Goal: Task Accomplishment & Management: Complete application form

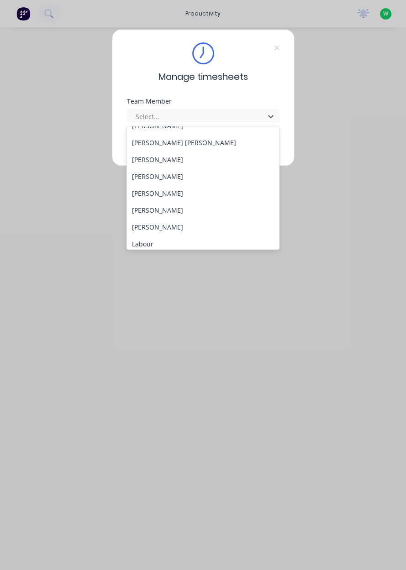
scroll to position [146, 0]
click at [165, 227] on div "[PERSON_NAME]" at bounding box center [202, 227] width 153 height 17
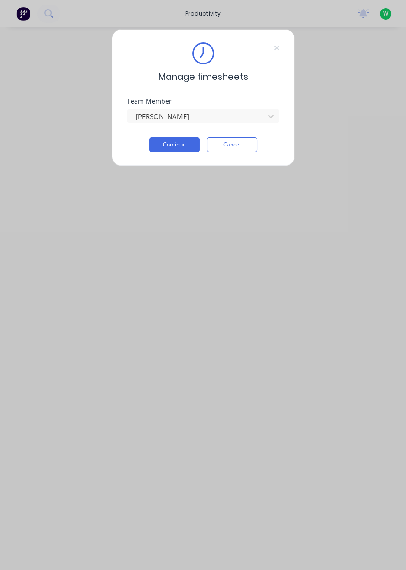
click at [167, 148] on button "Continue" at bounding box center [174, 144] width 50 height 15
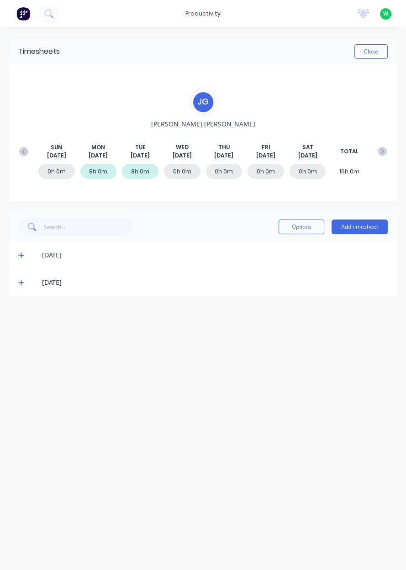
click at [365, 228] on button "Add timesheet" at bounding box center [359, 226] width 56 height 15
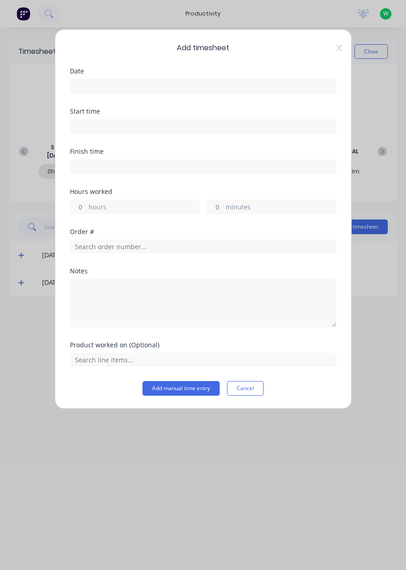
click at [183, 85] on input at bounding box center [203, 86] width 266 height 14
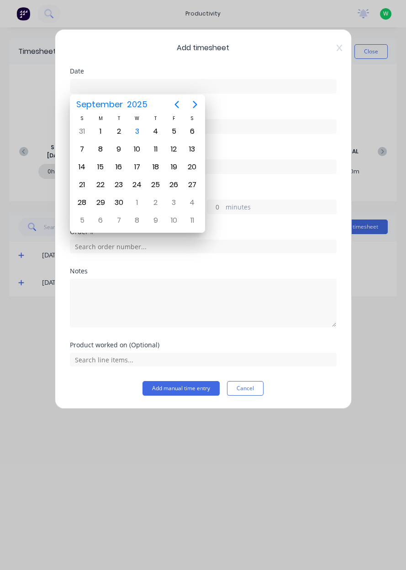
click at [139, 134] on div "3" at bounding box center [137, 132] width 14 height 14
type input "[DATE]"
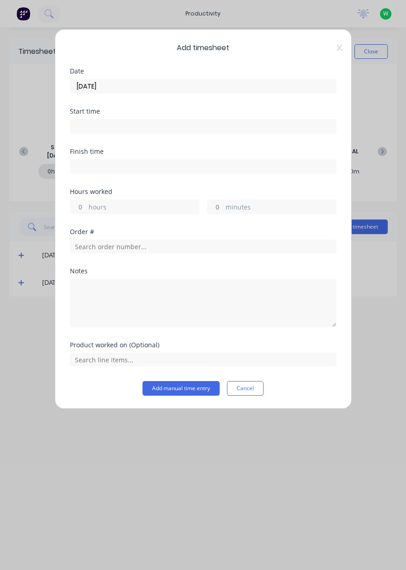
click at [109, 204] on label "hours" at bounding box center [144, 207] width 110 height 11
click at [86, 204] on input "hours" at bounding box center [78, 207] width 16 height 14
click at [120, 210] on label "hours" at bounding box center [144, 207] width 110 height 11
click at [86, 210] on input "hours" at bounding box center [78, 207] width 16 height 14
type input "8"
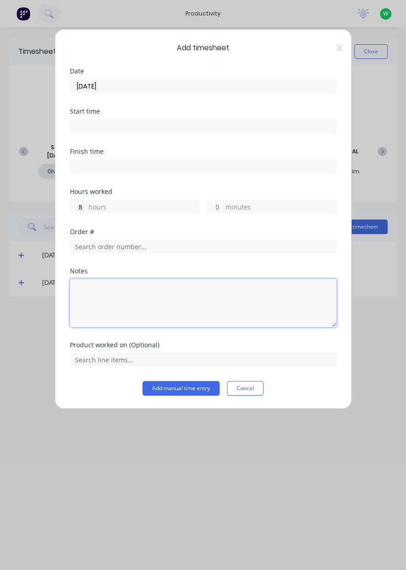
click at [191, 307] on textarea at bounding box center [203, 303] width 266 height 48
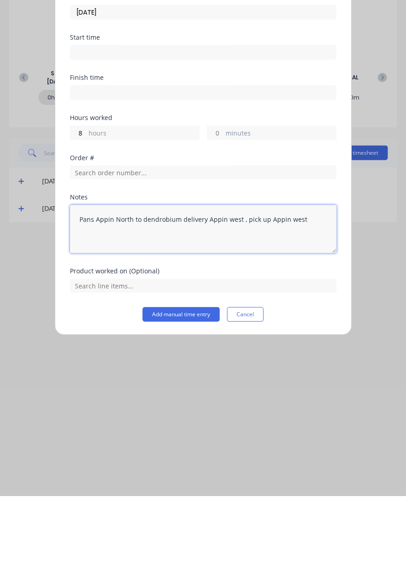
type textarea "Pans Appin North to dendrobium delivery Appin west , pick up Appin west"
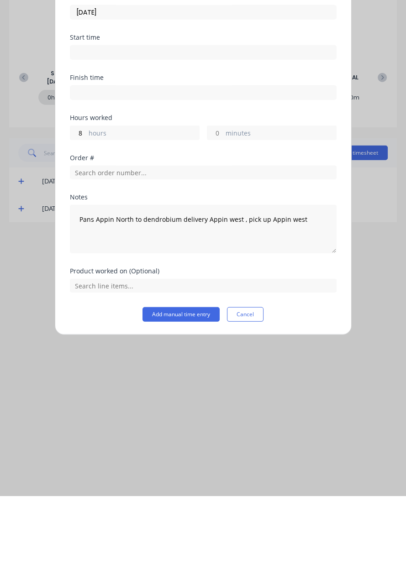
click at [186, 387] on button "Add manual time entry" at bounding box center [180, 388] width 77 height 15
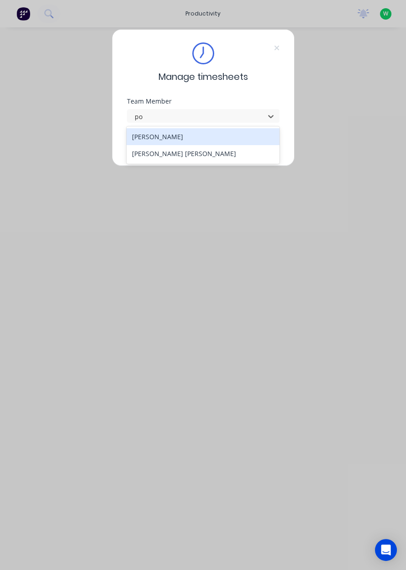
click at [241, 160] on div "[PERSON_NAME] [PERSON_NAME]" at bounding box center [202, 153] width 153 height 17
type input "po"
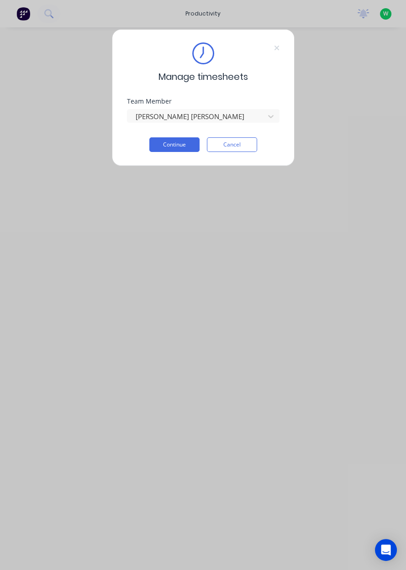
click at [181, 144] on button "Continue" at bounding box center [174, 144] width 50 height 15
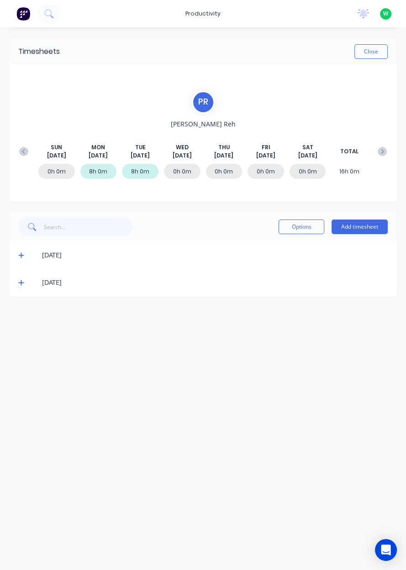
click at [359, 228] on button "Add timesheet" at bounding box center [359, 226] width 56 height 15
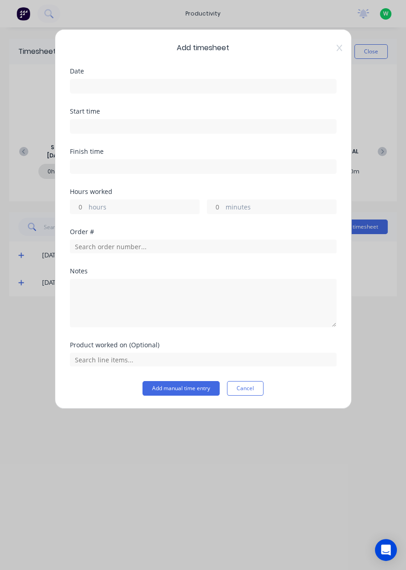
click at [298, 87] on input at bounding box center [203, 86] width 266 height 14
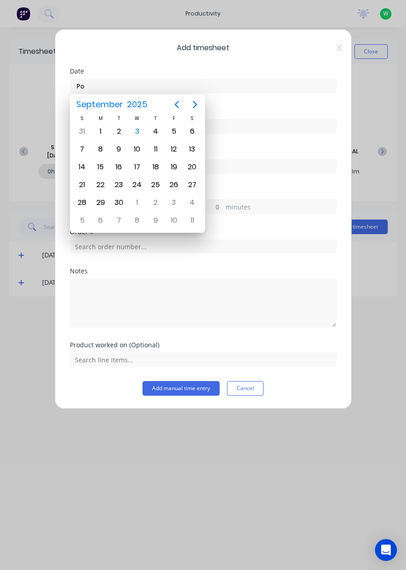
click at [141, 134] on div "3" at bounding box center [137, 132] width 14 height 14
type input "[DATE]"
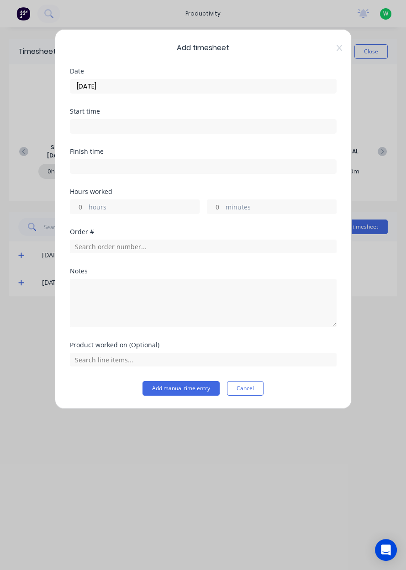
click at [138, 204] on label "hours" at bounding box center [144, 207] width 110 height 11
click at [86, 204] on input "hours" at bounding box center [78, 207] width 16 height 14
type input "9"
click at [270, 247] on input "text" at bounding box center [203, 247] width 266 height 14
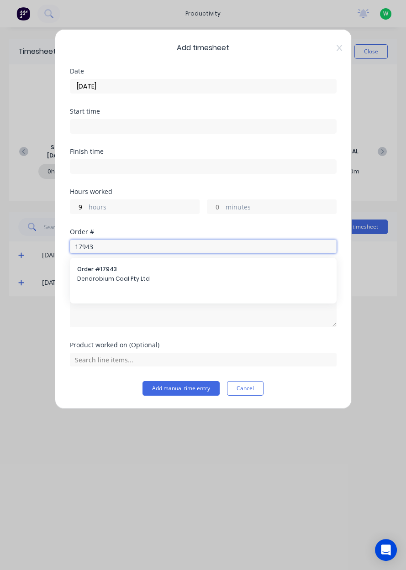
type input "17943"
click at [284, 289] on div "Order # 17943 Dendrobium Coal Pty Ltd" at bounding box center [203, 275] width 266 height 34
click at [276, 281] on span "Dendrobium Coal Pty Ltd" at bounding box center [203, 279] width 252 height 8
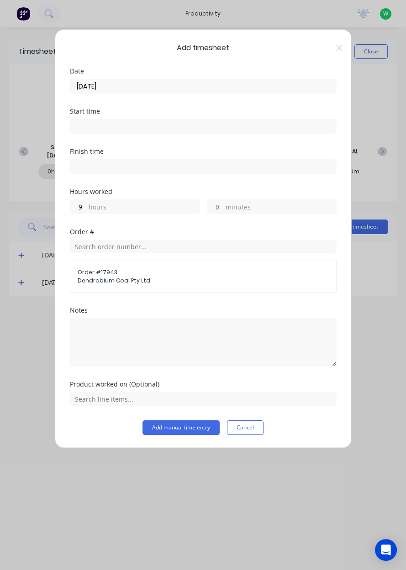
click at [313, 409] on div "Product worked on (Optional)" at bounding box center [203, 400] width 266 height 39
click at [314, 401] on input "text" at bounding box center [203, 399] width 266 height 14
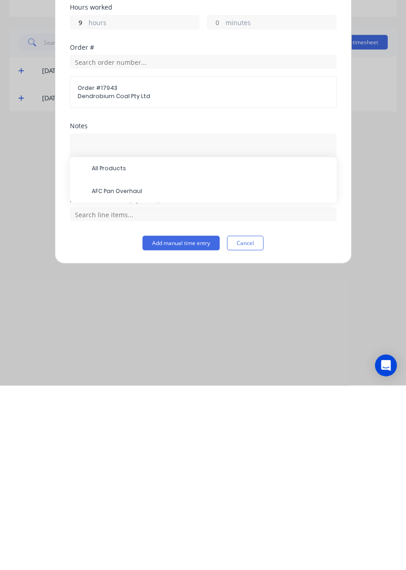
click at [246, 373] on span "AFC Pan Overhaul" at bounding box center [210, 376] width 237 height 8
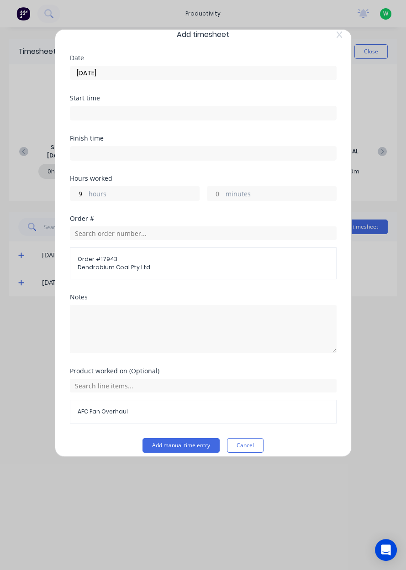
scroll to position [20, 0]
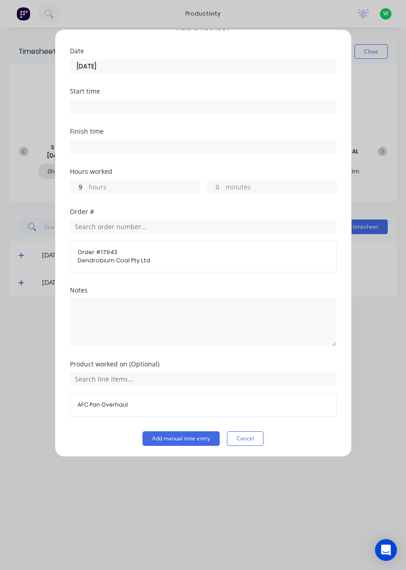
click at [208, 439] on button "Add manual time entry" at bounding box center [180, 438] width 77 height 15
